Goal: Use online tool/utility: Utilize a website feature to perform a specific function

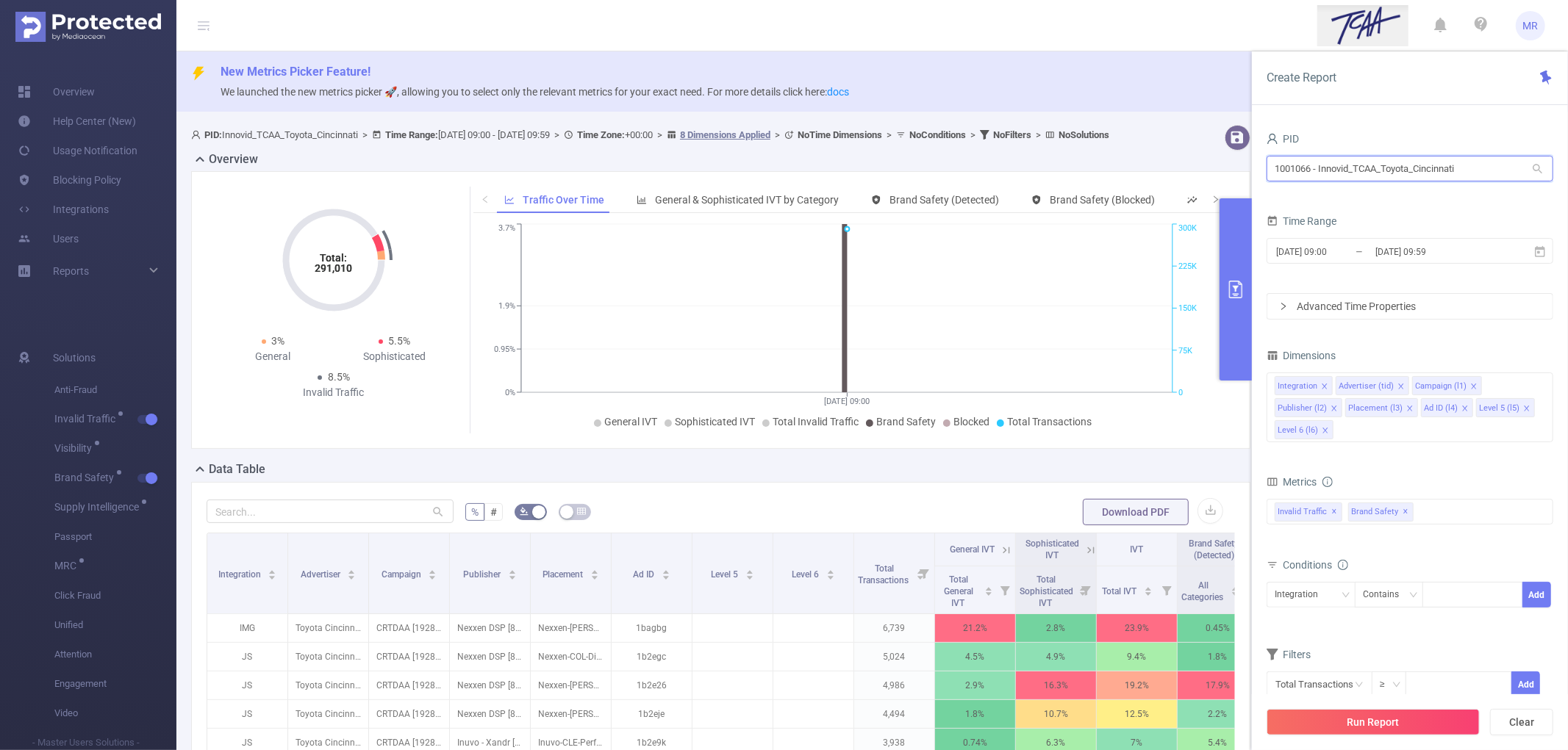
click at [1343, 169] on input "1001066 - Innovid_TCAA_Toyota_Cincinnati" at bounding box center [1410, 168] width 287 height 26
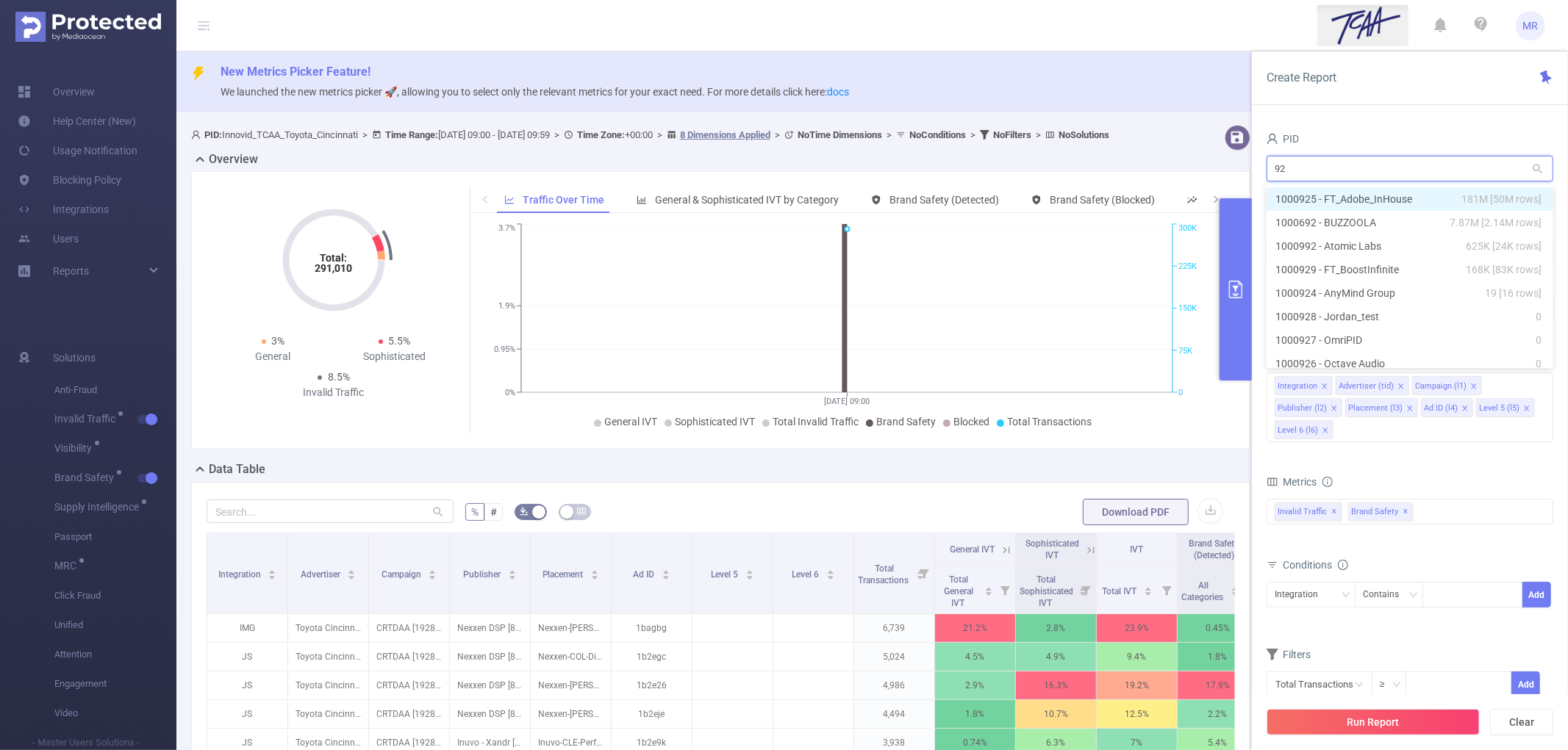
type input "925"
click at [1360, 193] on li "1000925 - FT_Adobe_InHouse 181M [50M rows]" at bounding box center [1410, 199] width 287 height 23
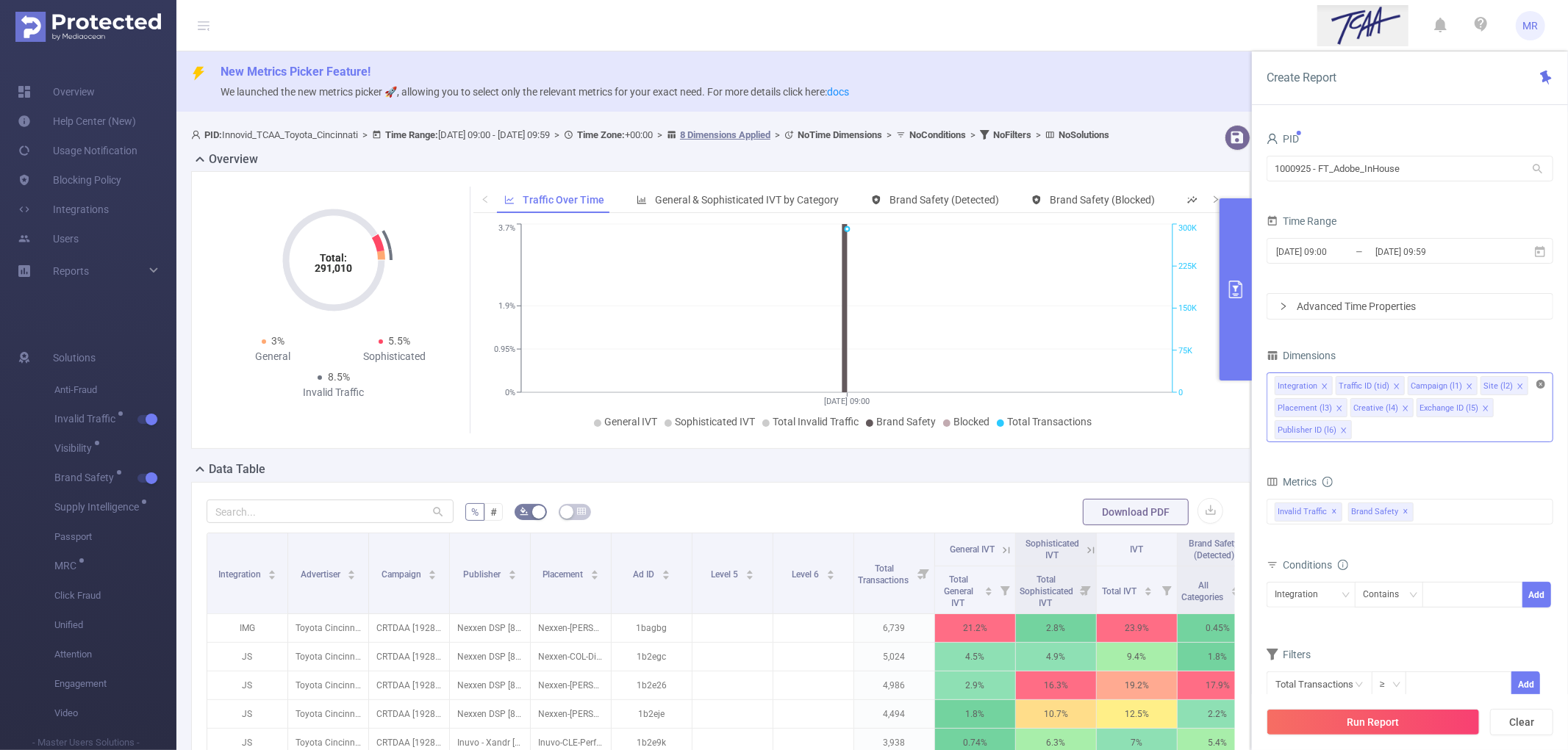
click at [1540, 384] on icon "icon: close-circle" at bounding box center [1541, 384] width 9 height 9
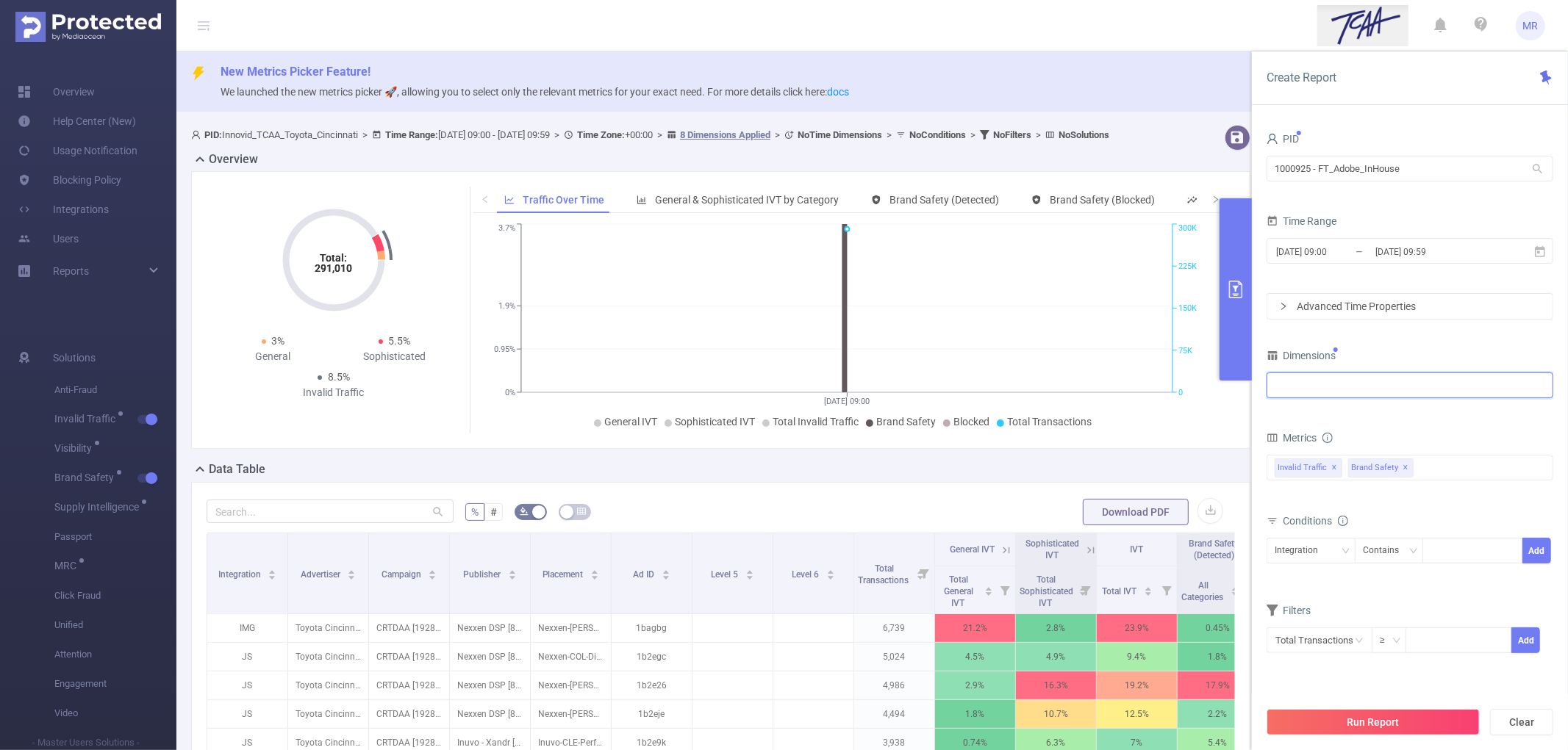
click at [1355, 390] on div at bounding box center [1410, 385] width 271 height 24
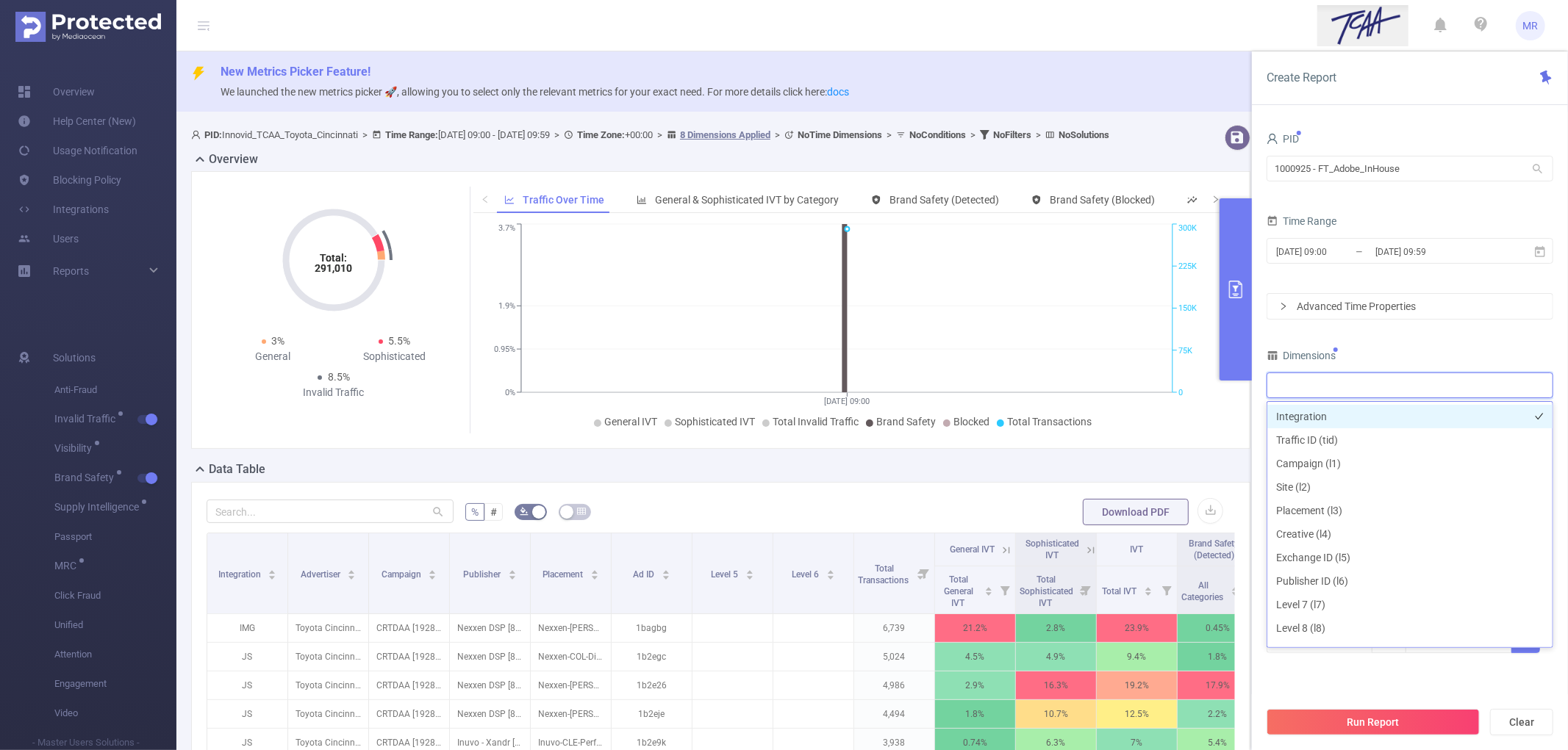
click at [1338, 416] on li "Integration" at bounding box center [1410, 416] width 286 height 23
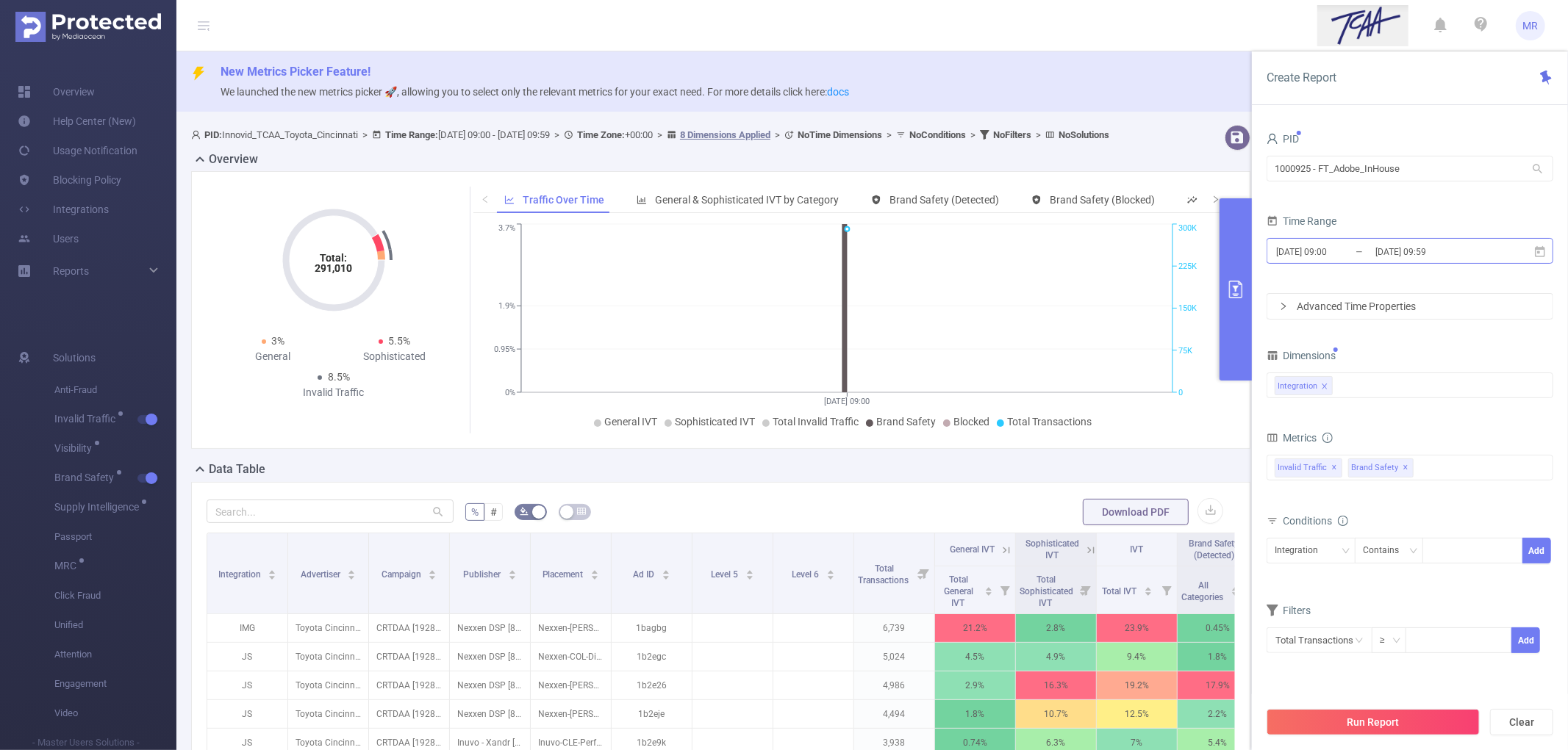
click at [1339, 255] on input "[DATE] 09:00" at bounding box center [1335, 252] width 119 height 20
click at [1338, 195] on form "PID 1000925 - FT_Adobe_InHouse 1000925 - FT_Adobe_InHouse Time Range [DATE] 09:…" at bounding box center [1410, 224] width 287 height 191
click at [1410, 467] on span "✕" at bounding box center [1406, 468] width 6 height 18
click at [1363, 391] on div "Integration" at bounding box center [1410, 385] width 271 height 24
type input "host"
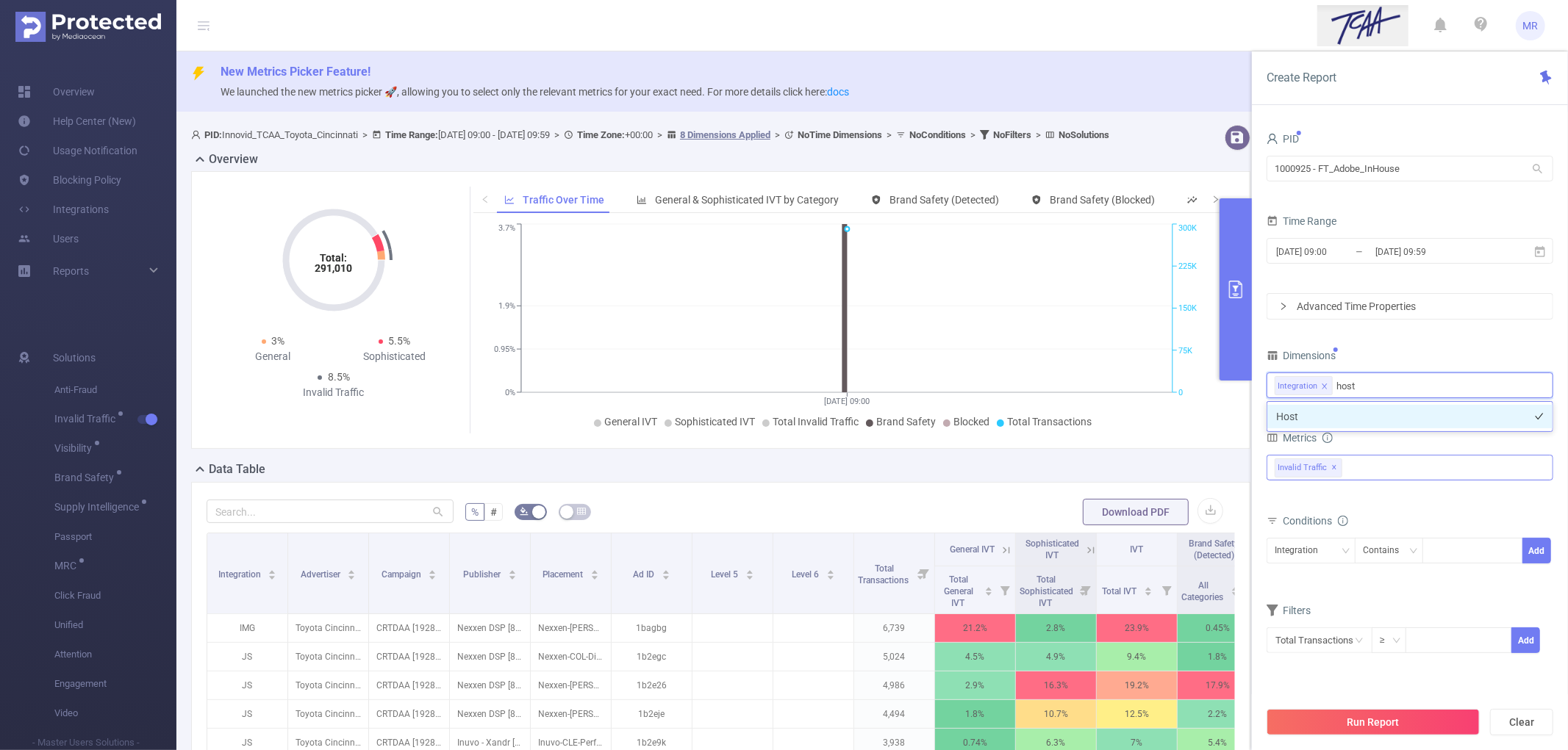
click at [1380, 415] on li "Host" at bounding box center [1410, 416] width 286 height 23
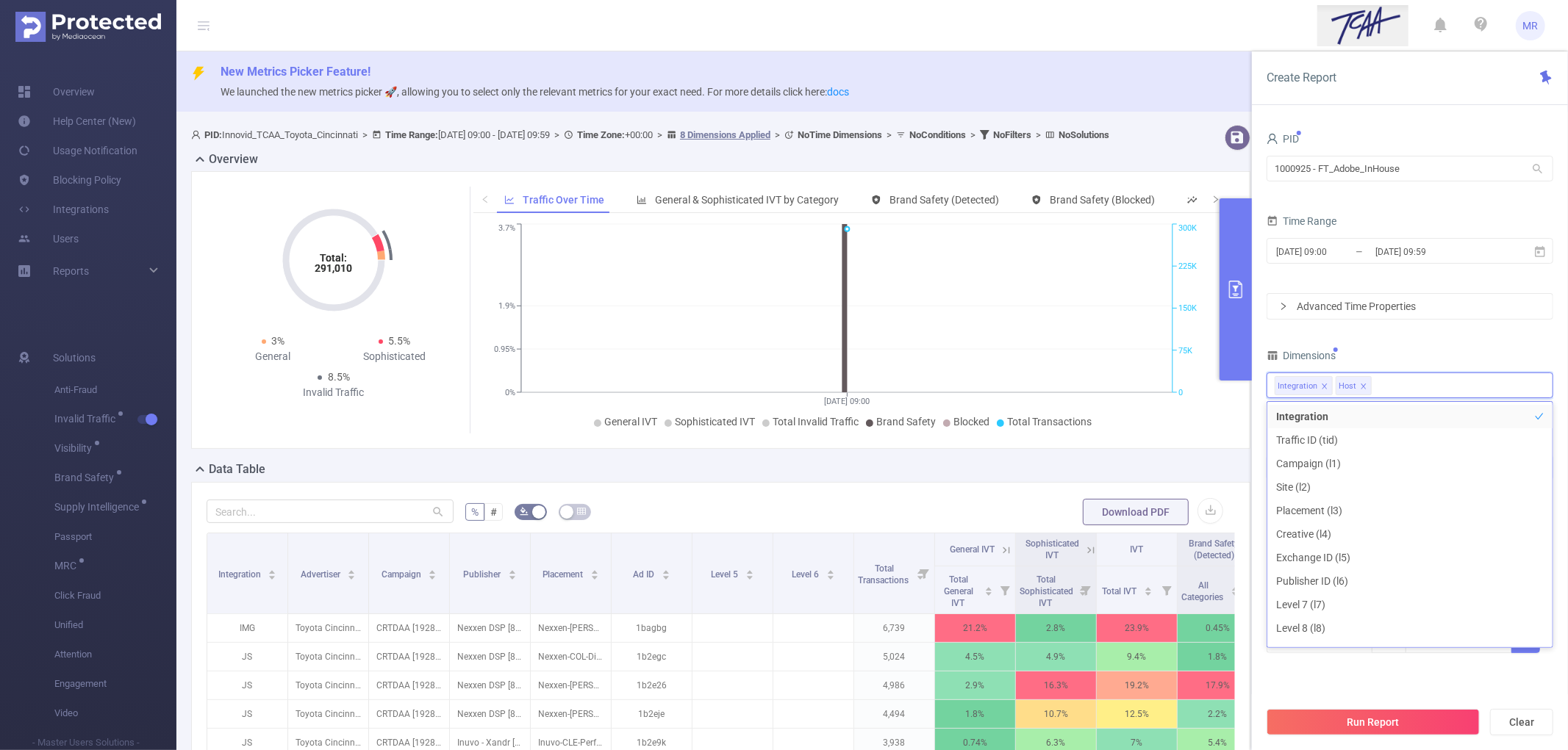
click at [1385, 340] on div "PID 1000925 - FT_Adobe_InHouse 1000925 - FT_Adobe_InHouse Time Range [DATE] 09:…" at bounding box center [1410, 400] width 287 height 544
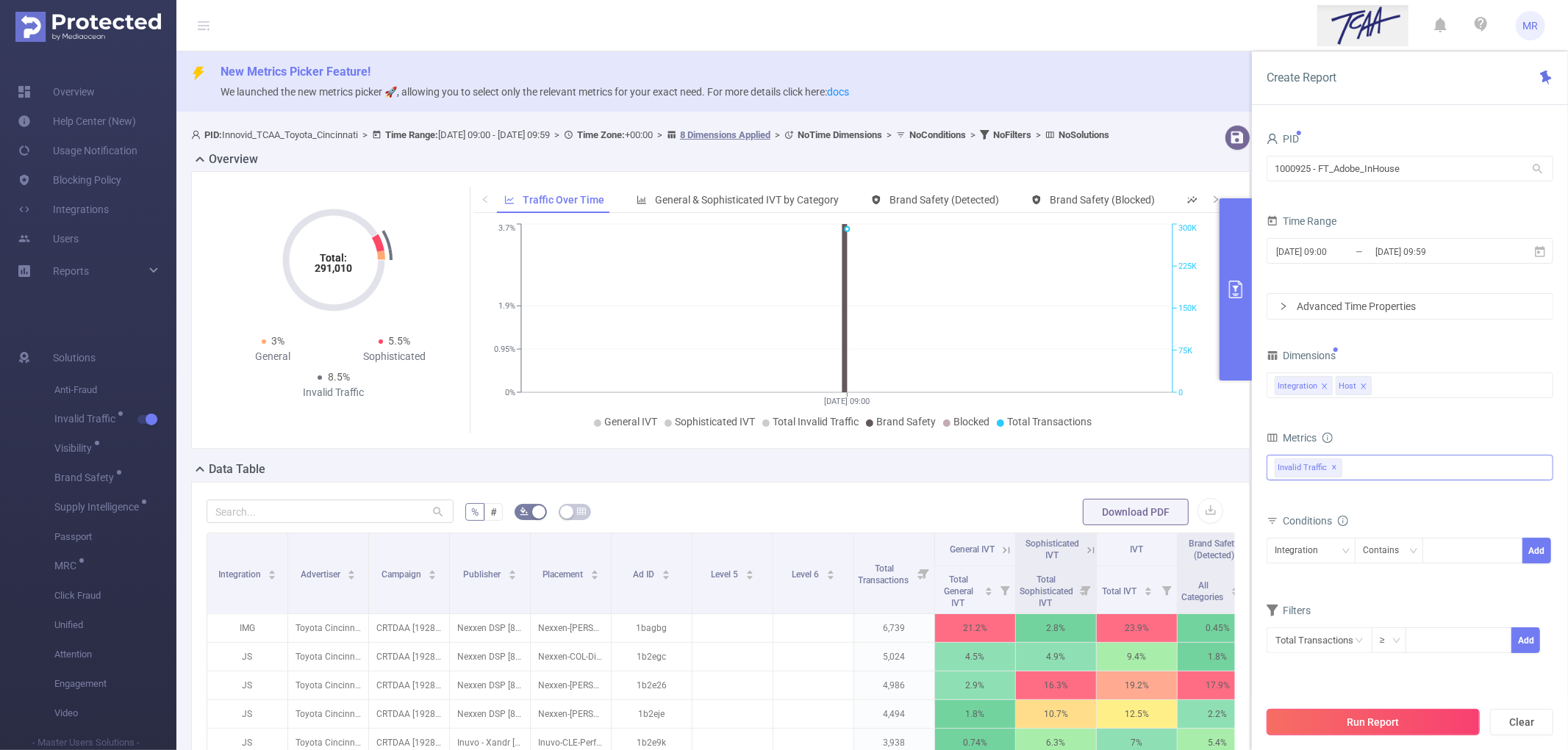
click at [1375, 725] on button "Run Report" at bounding box center [1373, 722] width 214 height 27
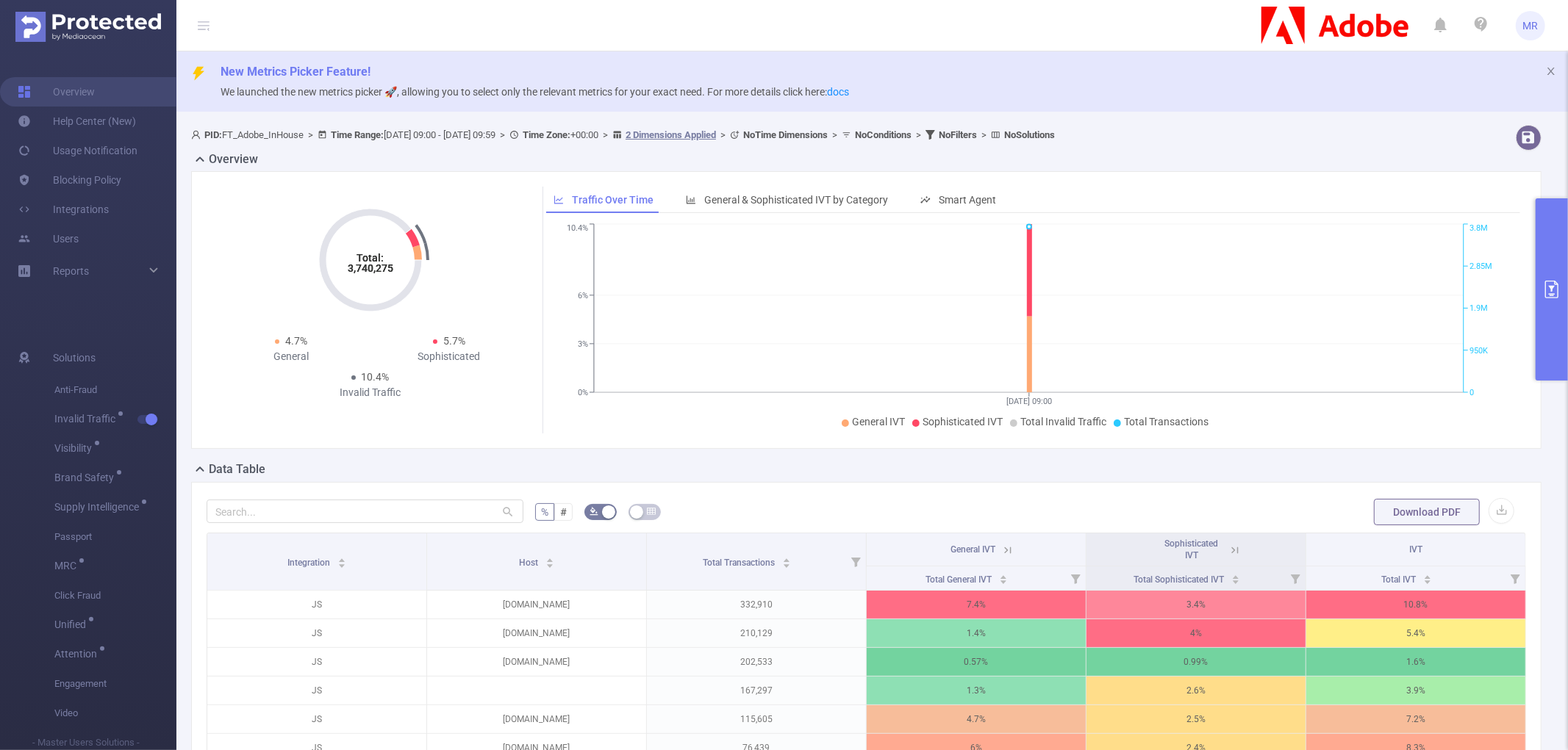
click at [1549, 295] on icon "primary" at bounding box center [1552, 290] width 18 height 18
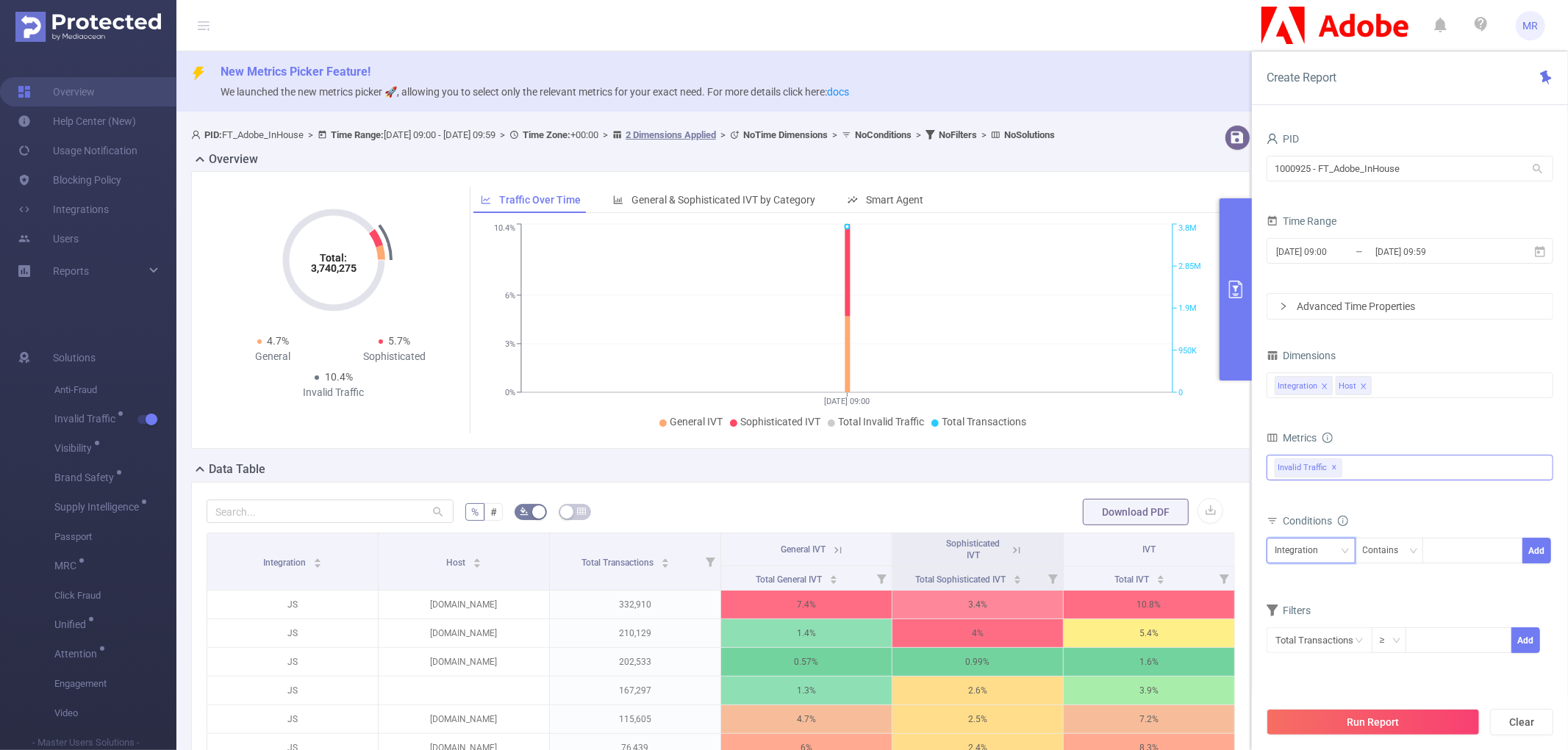
click at [1321, 552] on div "Integration" at bounding box center [1302, 551] width 53 height 24
click at [1296, 601] on li "Host" at bounding box center [1311, 605] width 89 height 23
click at [1465, 550] on div at bounding box center [1473, 551] width 85 height 24
type input "finwaise"
click at [1539, 547] on button "Add" at bounding box center [1537, 551] width 28 height 26
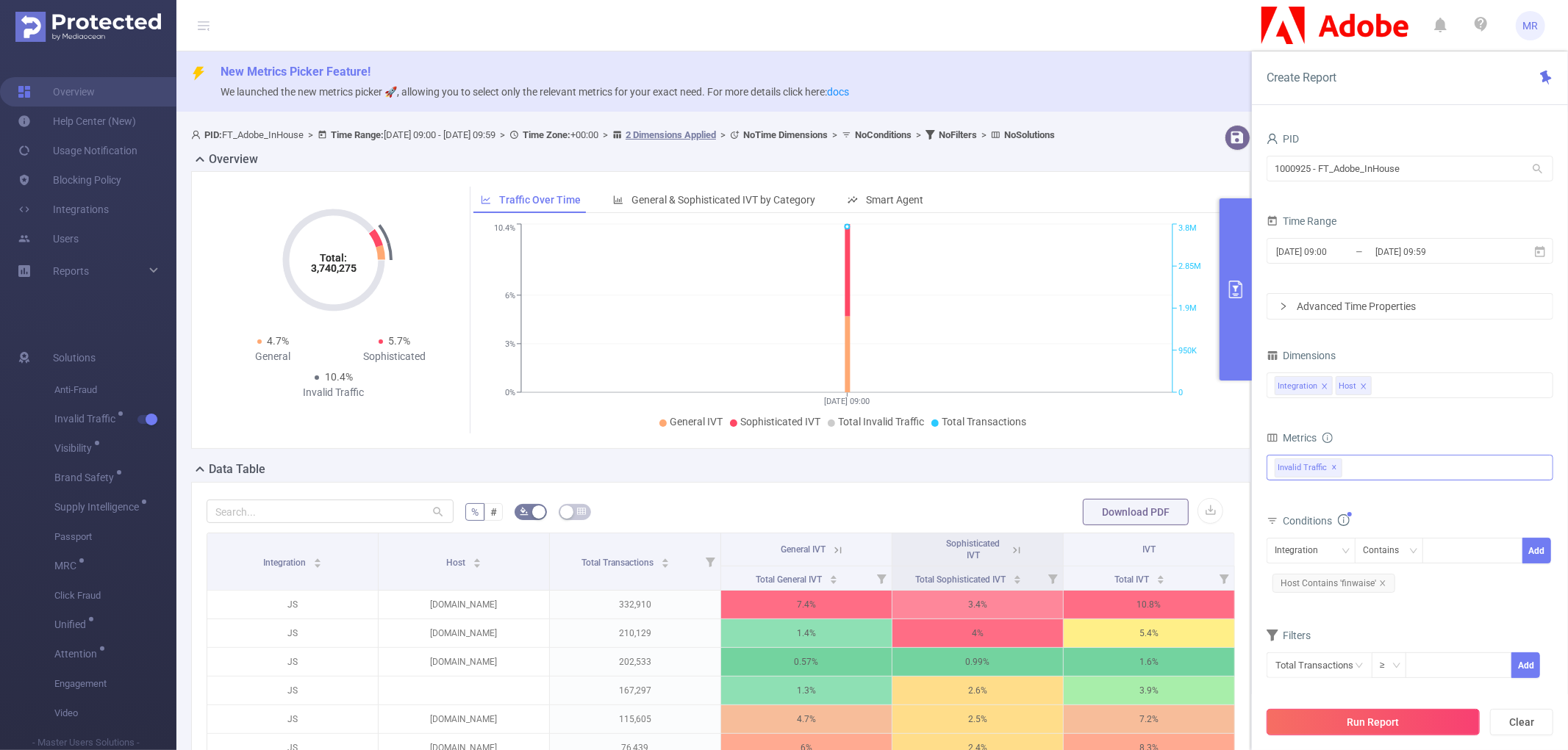
click at [1338, 729] on button "Run Report" at bounding box center [1373, 722] width 214 height 27
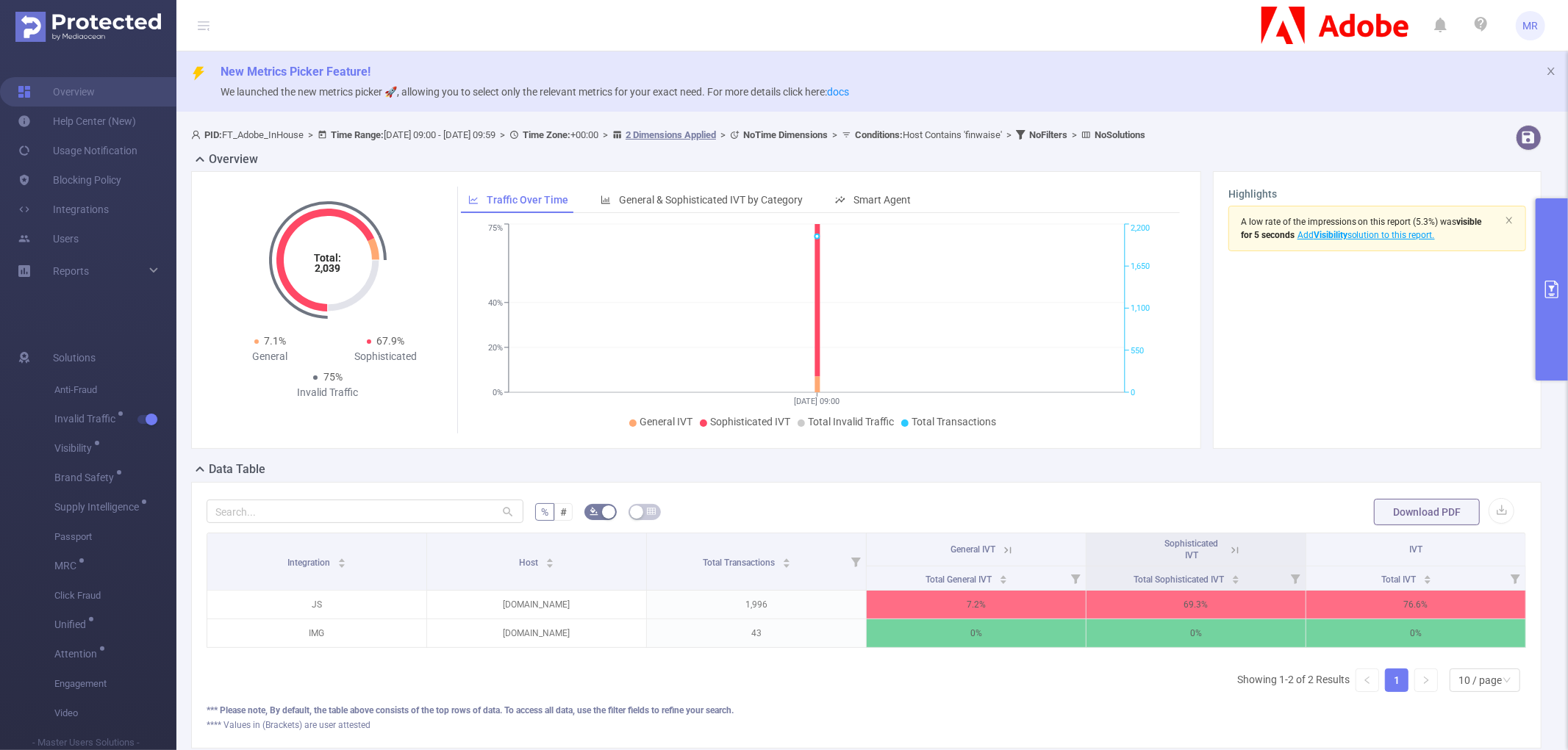
click at [1233, 552] on icon at bounding box center [1235, 550] width 6 height 6
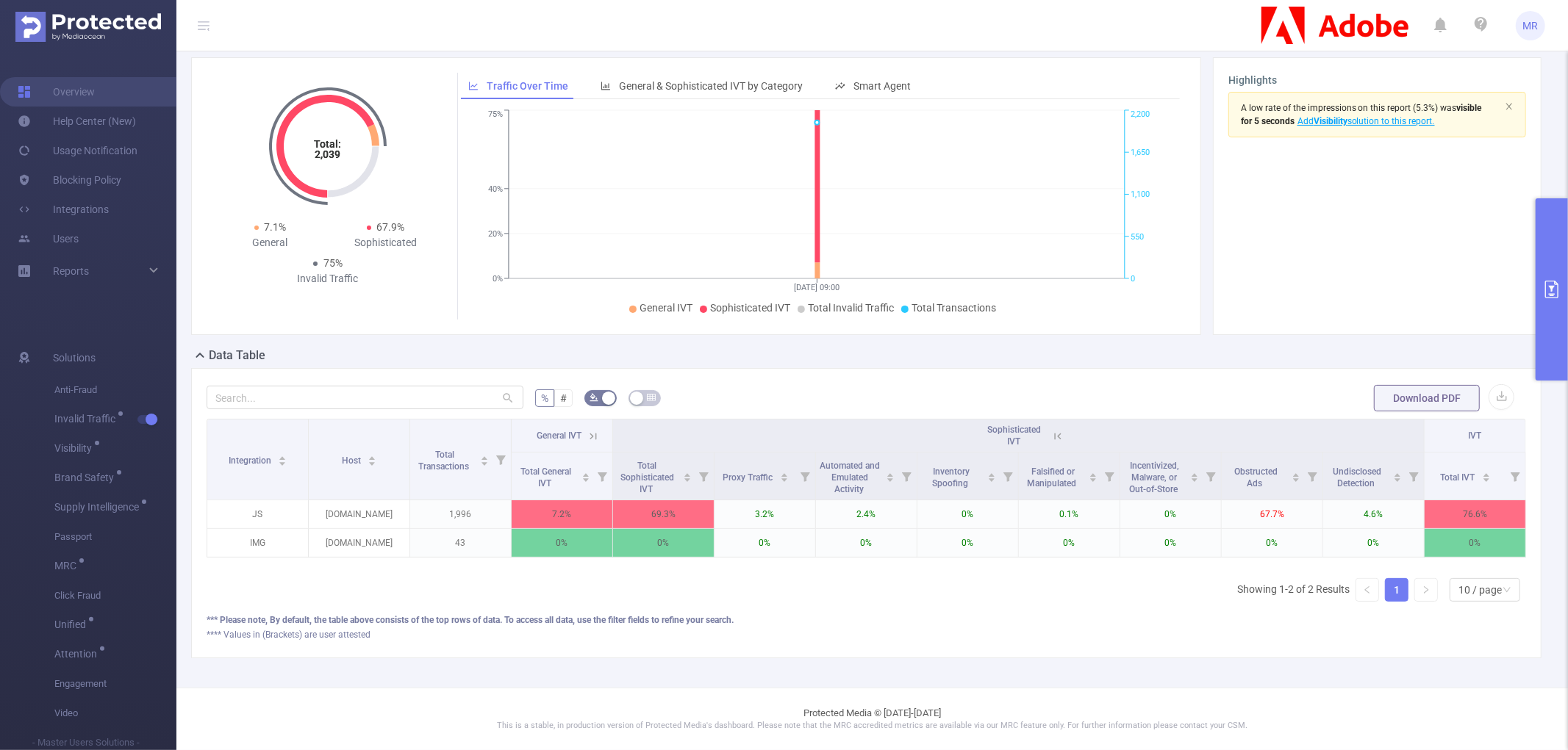
scroll to position [128, 0]
click at [586, 430] on icon at bounding box center [593, 436] width 13 height 13
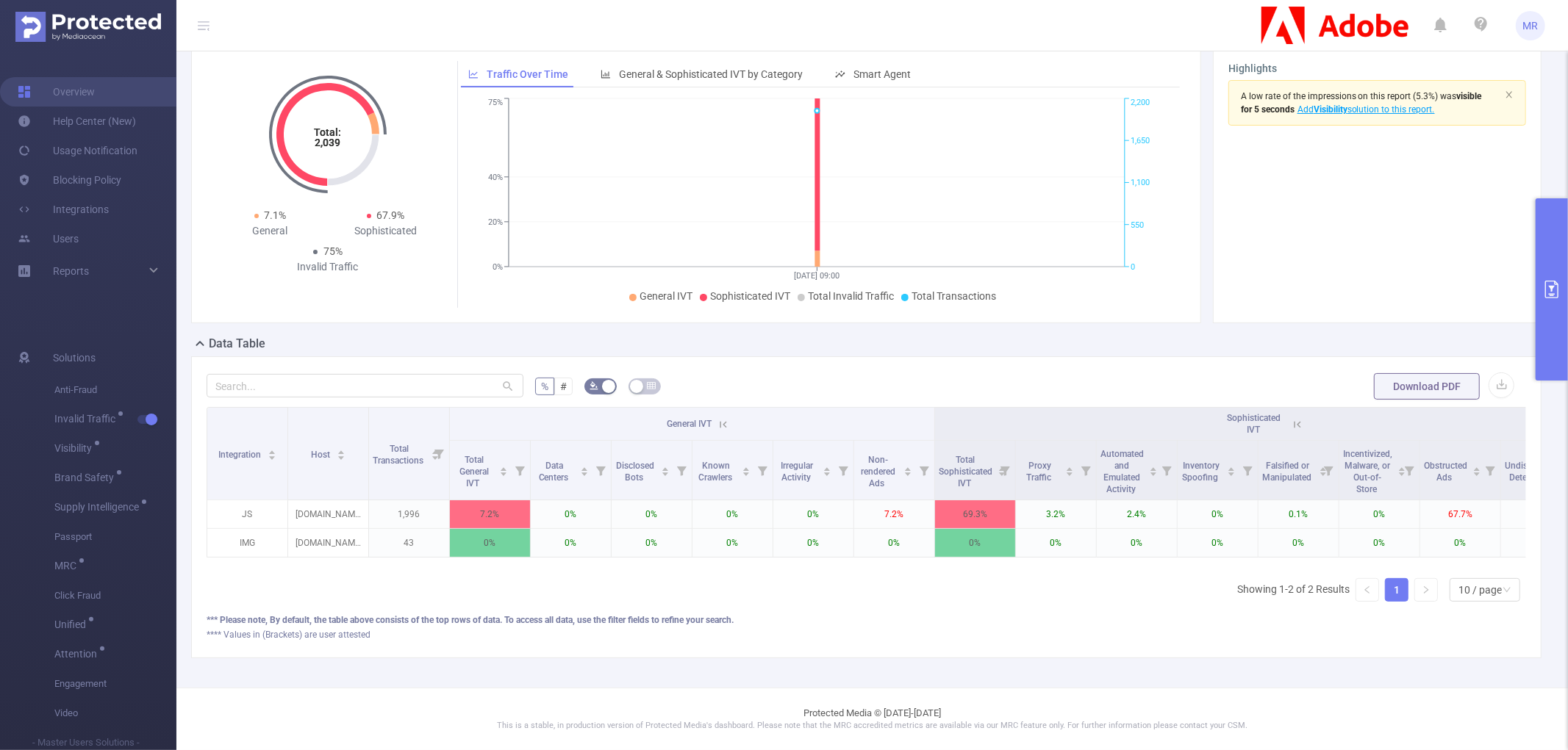
click at [722, 421] on icon at bounding box center [723, 424] width 13 height 13
